Goal: Task Accomplishment & Management: Manage account settings

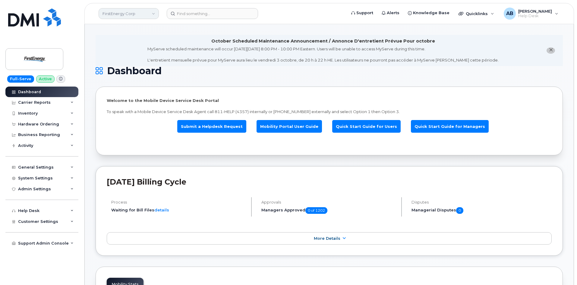
click at [139, 16] on link "FirstEnergy Corp" at bounding box center [129, 13] width 60 height 11
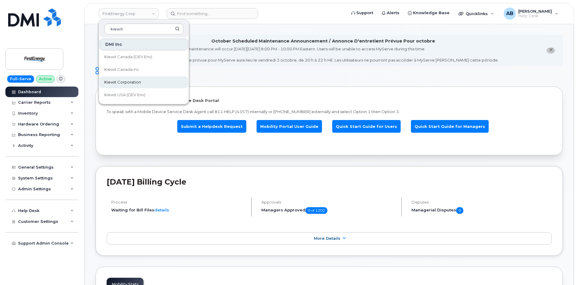
type input "kiewit"
click at [148, 79] on link "Kiewit Corporation" at bounding box center [143, 82] width 89 height 12
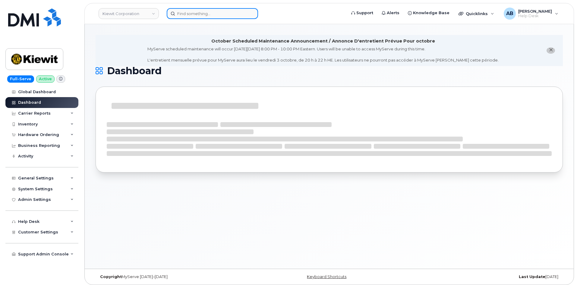
click at [185, 16] on input at bounding box center [212, 13] width 91 height 11
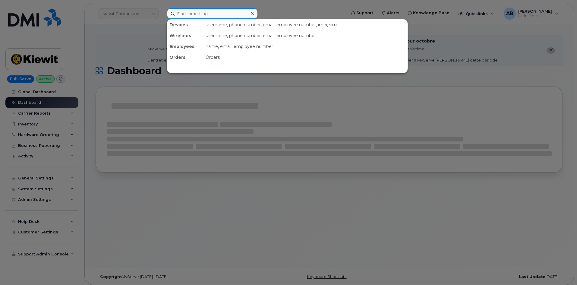
paste input "[PERSON_NAME]"
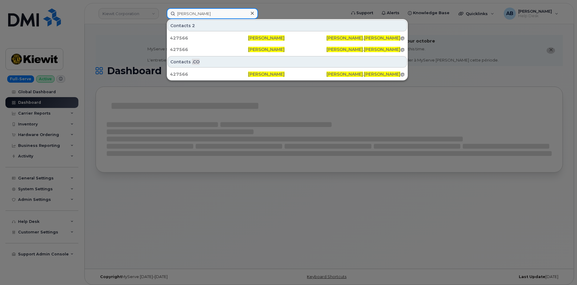
drag, startPoint x: 226, startPoint y: 13, endPoint x: 167, endPoint y: 15, distance: 58.8
click at [167, 15] on input "[PERSON_NAME]" at bounding box center [212, 13] width 91 height 11
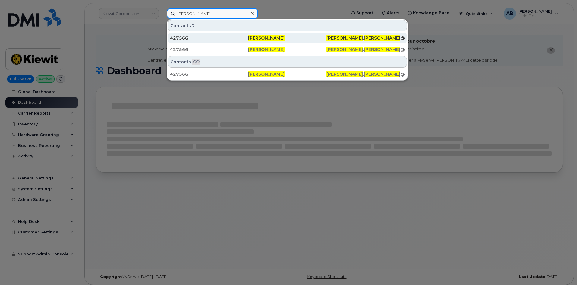
type input "[PERSON_NAME]"
click at [200, 34] on div "427566" at bounding box center [209, 38] width 78 height 11
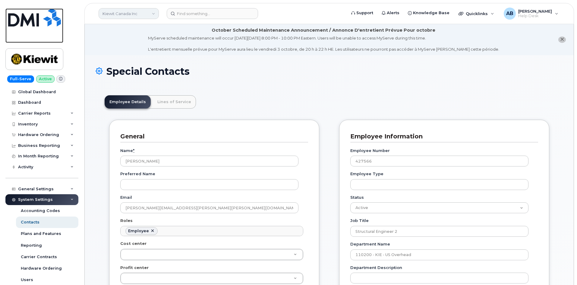
drag, startPoint x: 38, startPoint y: 17, endPoint x: 103, endPoint y: 14, distance: 65.5
click at [38, 17] on img at bounding box center [34, 17] width 53 height 18
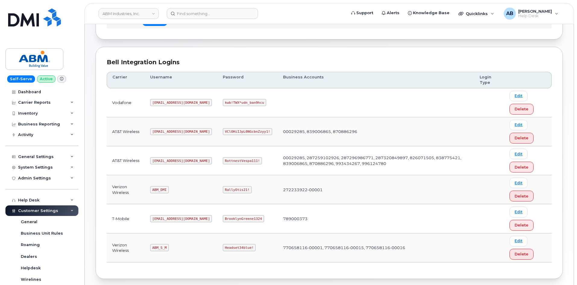
scroll to position [84, 0]
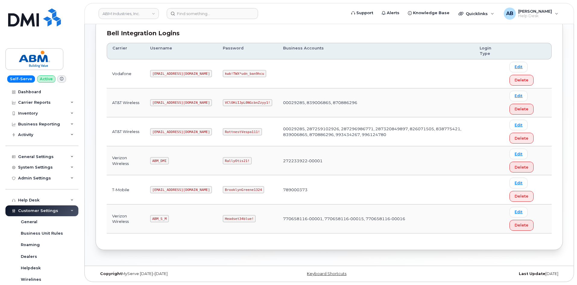
click at [159, 161] on code "ABM_DMI" at bounding box center [159, 160] width 18 height 7
click at [160, 217] on code "ABM_S_M" at bounding box center [159, 218] width 18 height 7
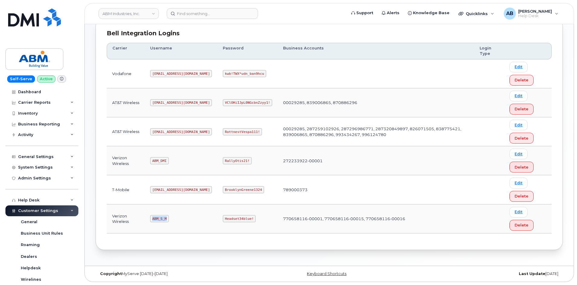
copy code "ABM_S_M"
click at [223, 221] on code "Headset34blue!" at bounding box center [239, 218] width 33 height 7
click at [223, 220] on code "Headset34blue!" at bounding box center [239, 218] width 33 height 7
click at [223, 218] on code "Headset34blue!" at bounding box center [239, 218] width 33 height 7
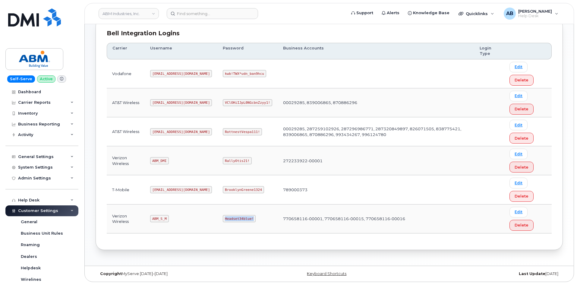
click at [223, 218] on code "Headset34blue!" at bounding box center [239, 218] width 33 height 7
copy code "Headset34blue!"
